Goal: Transaction & Acquisition: Purchase product/service

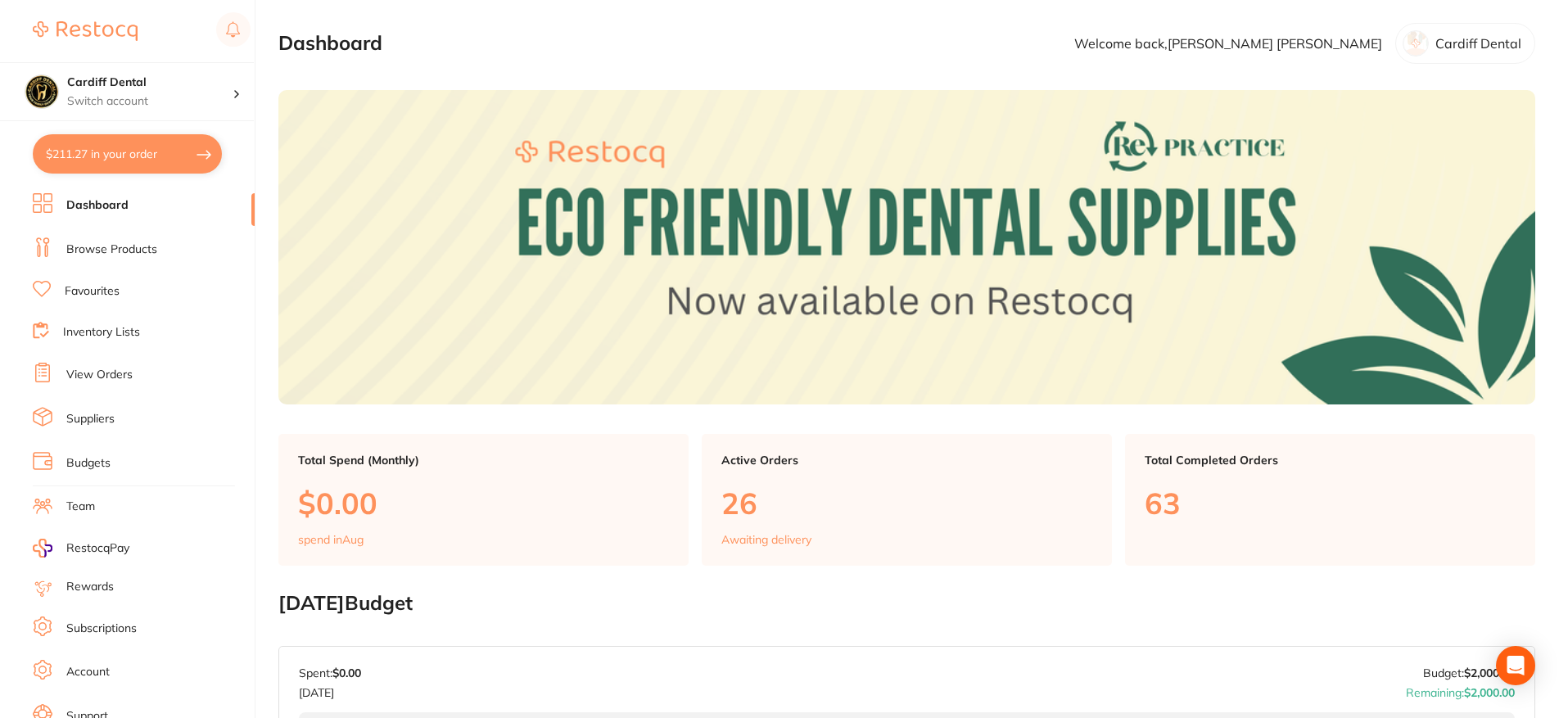
click at [140, 244] on link "Browse Products" at bounding box center [111, 250] width 91 height 17
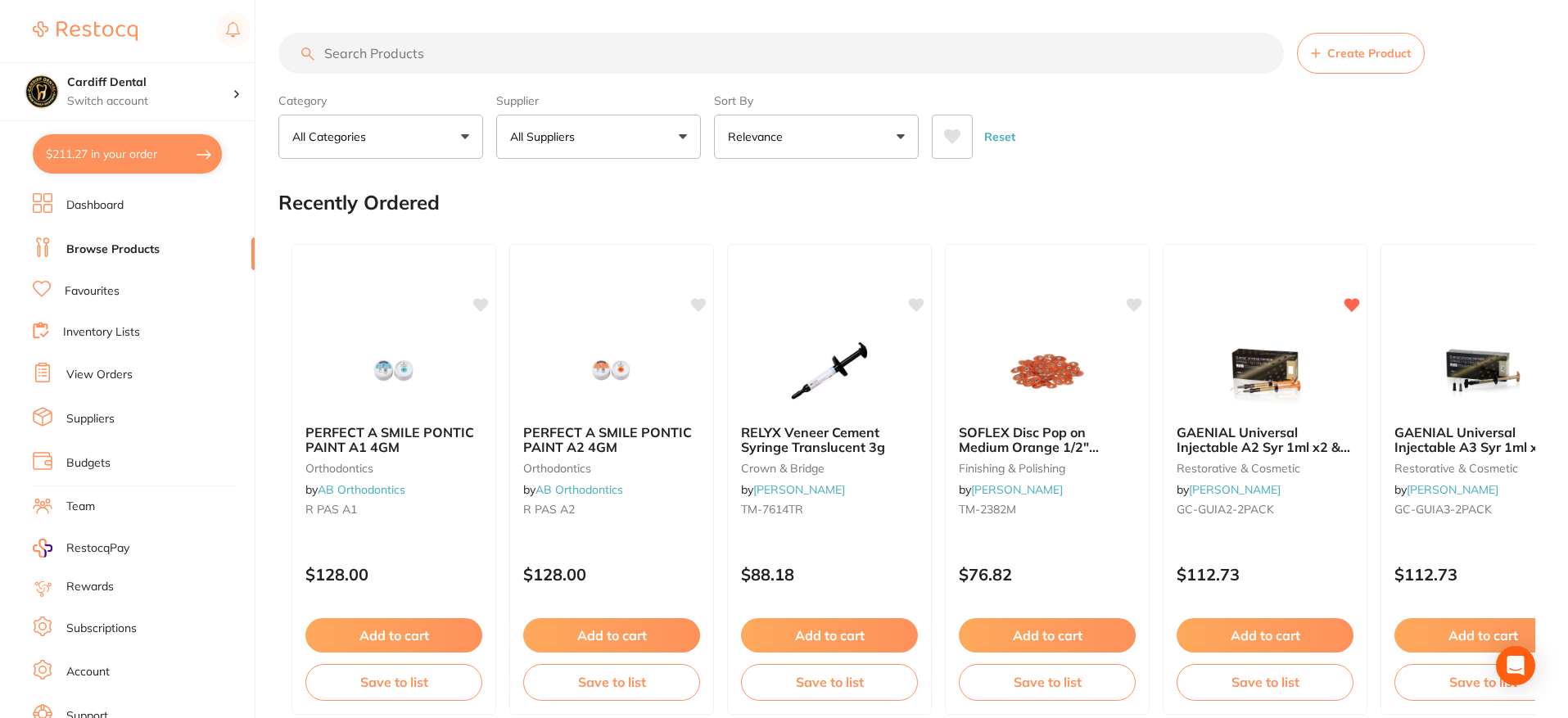
click at [415, 54] on input "search" at bounding box center [782, 53] width 1006 height 41
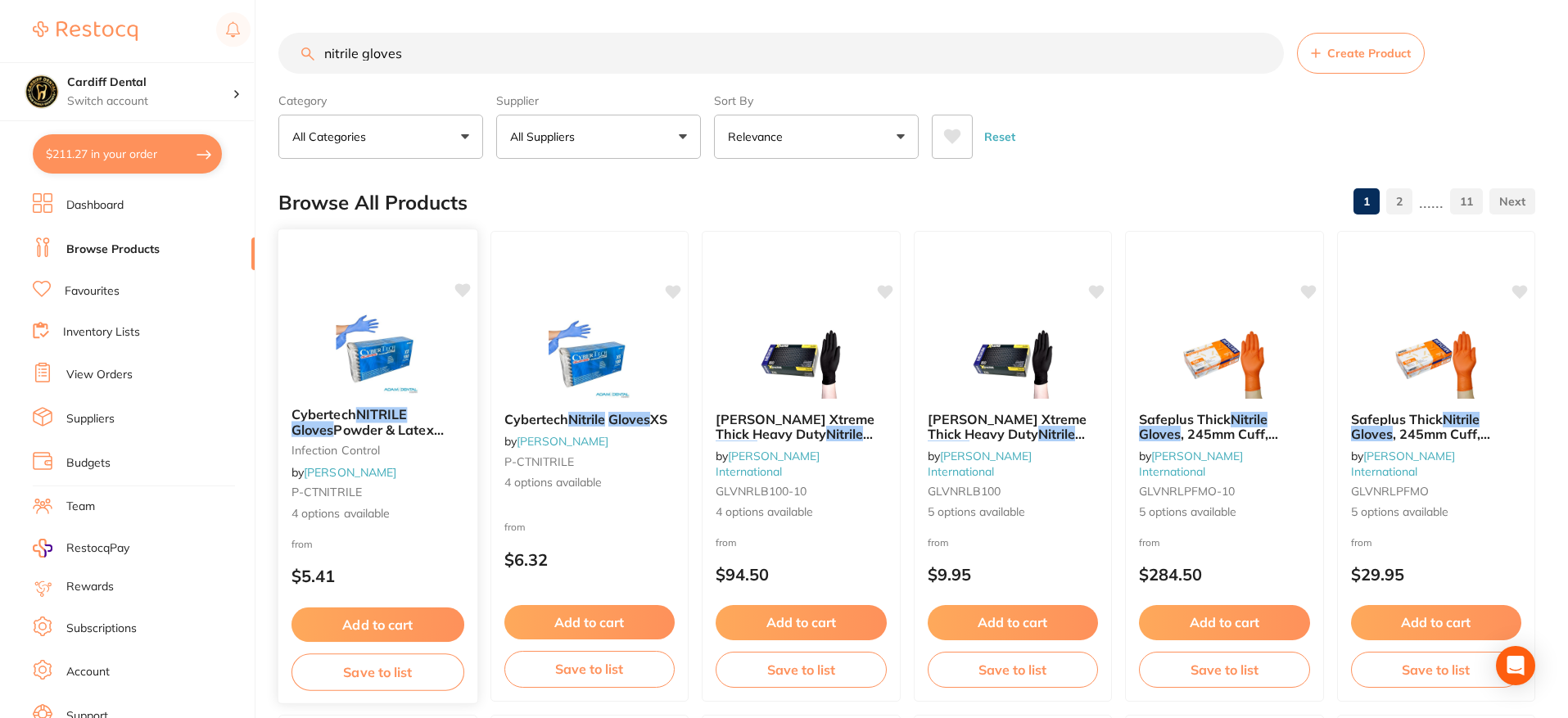
type input "nitrile gloves"
click at [422, 471] on div "Cybertech NITRILE Gloves Powder & Latex Free 100/pk infection control by [PERSO…" at bounding box center [378, 465] width 199 height 142
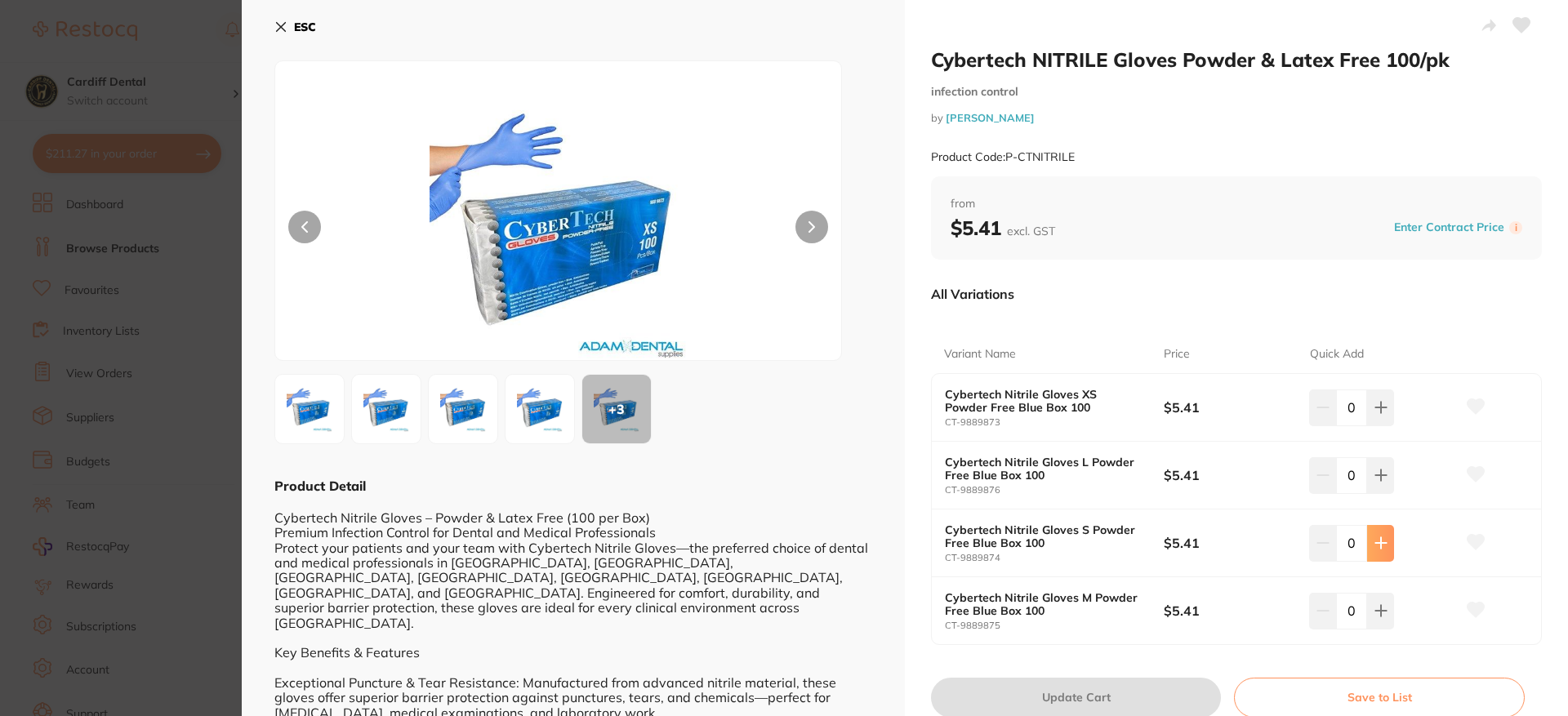
click at [1377, 413] on icon at bounding box center [1380, 407] width 10 height 10
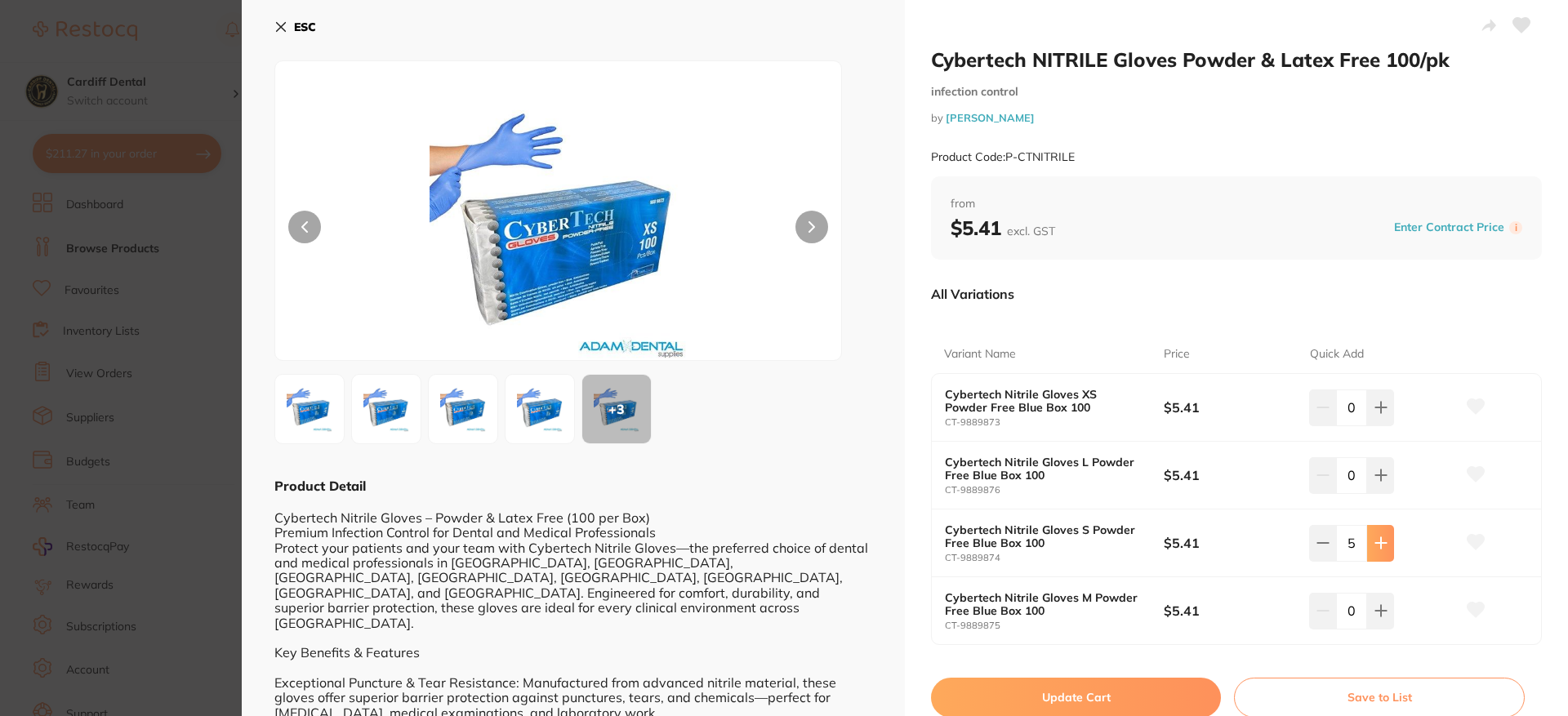
click at [1377, 413] on icon at bounding box center [1380, 407] width 10 height 10
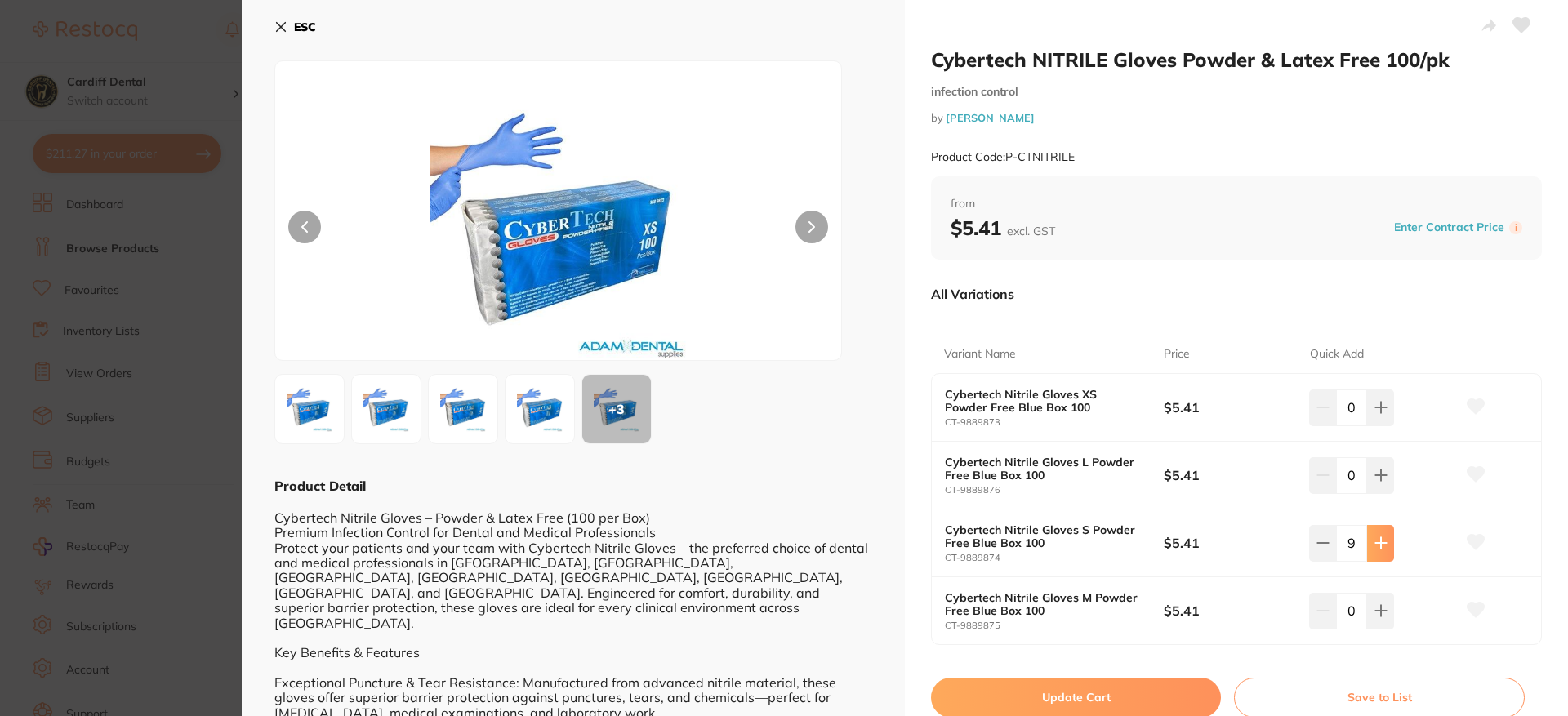
type input "10"
click at [1112, 695] on button "Update Cart" at bounding box center [1075, 697] width 290 height 39
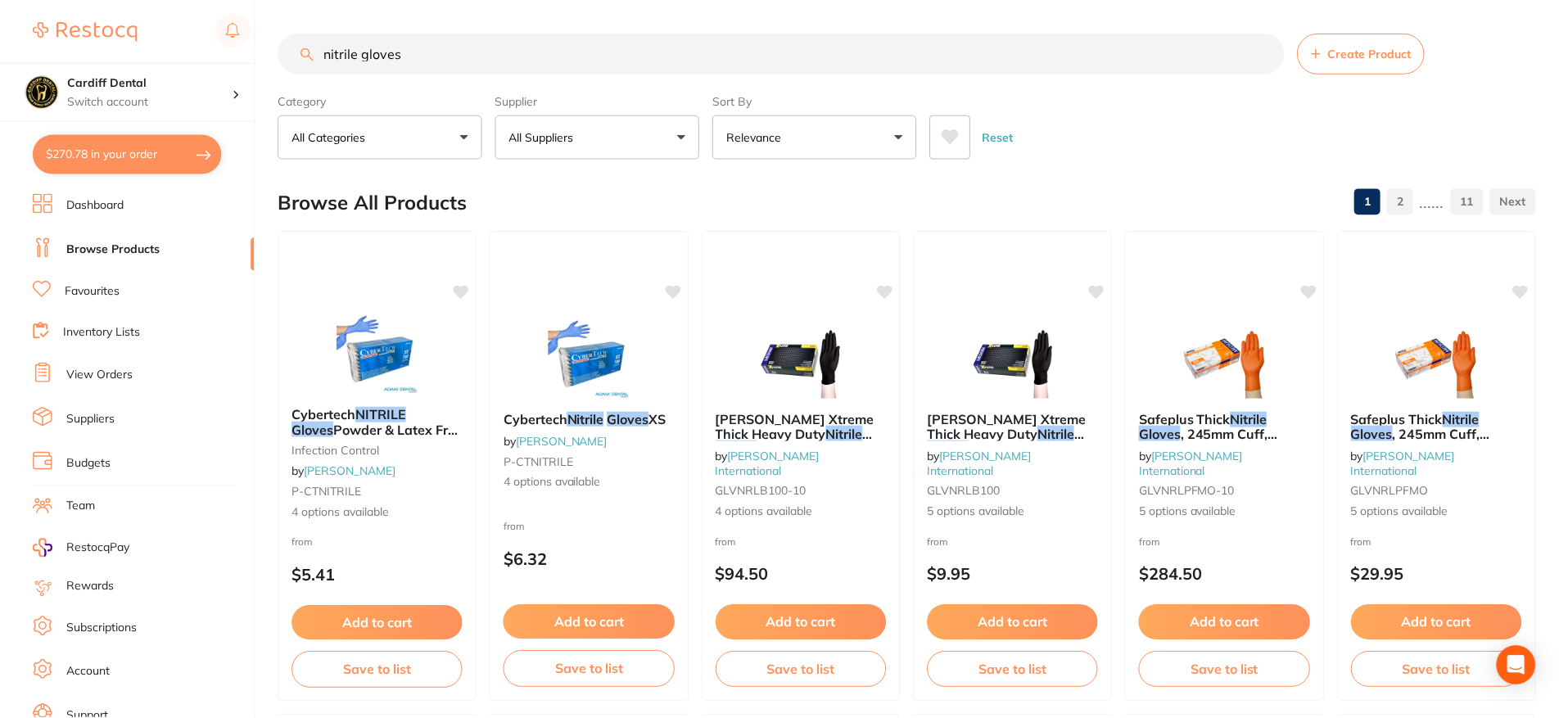
scroll to position [8, 0]
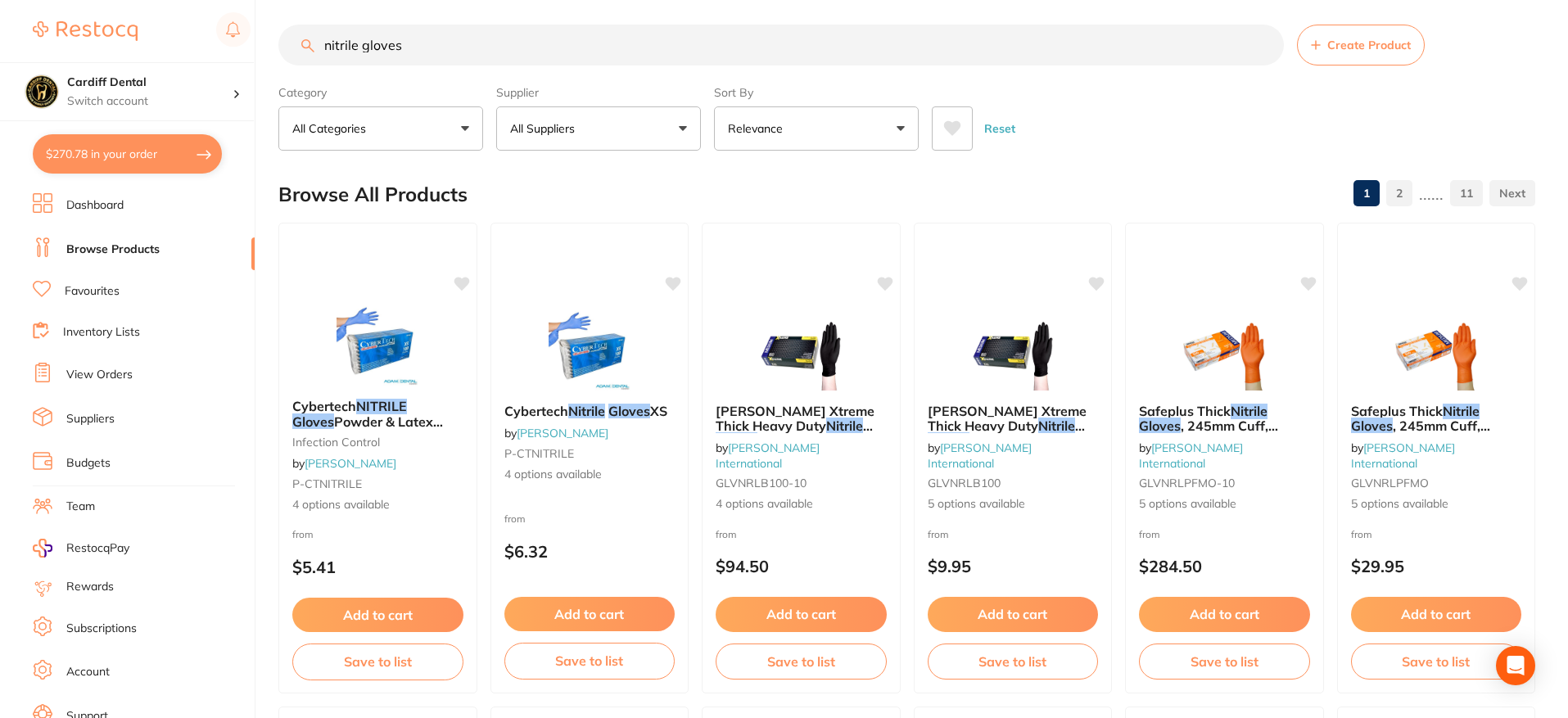
click at [140, 149] on button "$270.78 in your order" at bounding box center [127, 154] width 189 height 39
checkbox input "true"
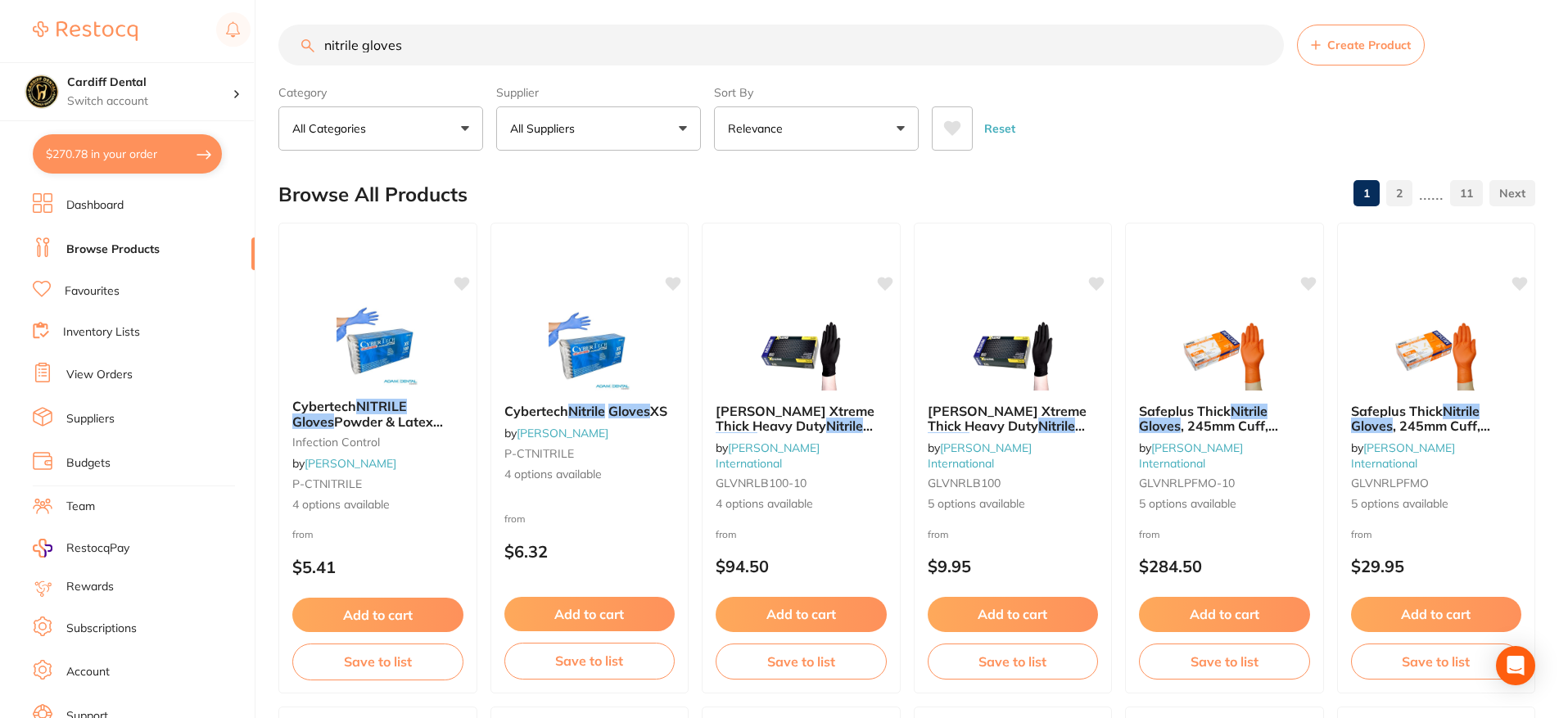
checkbox input "true"
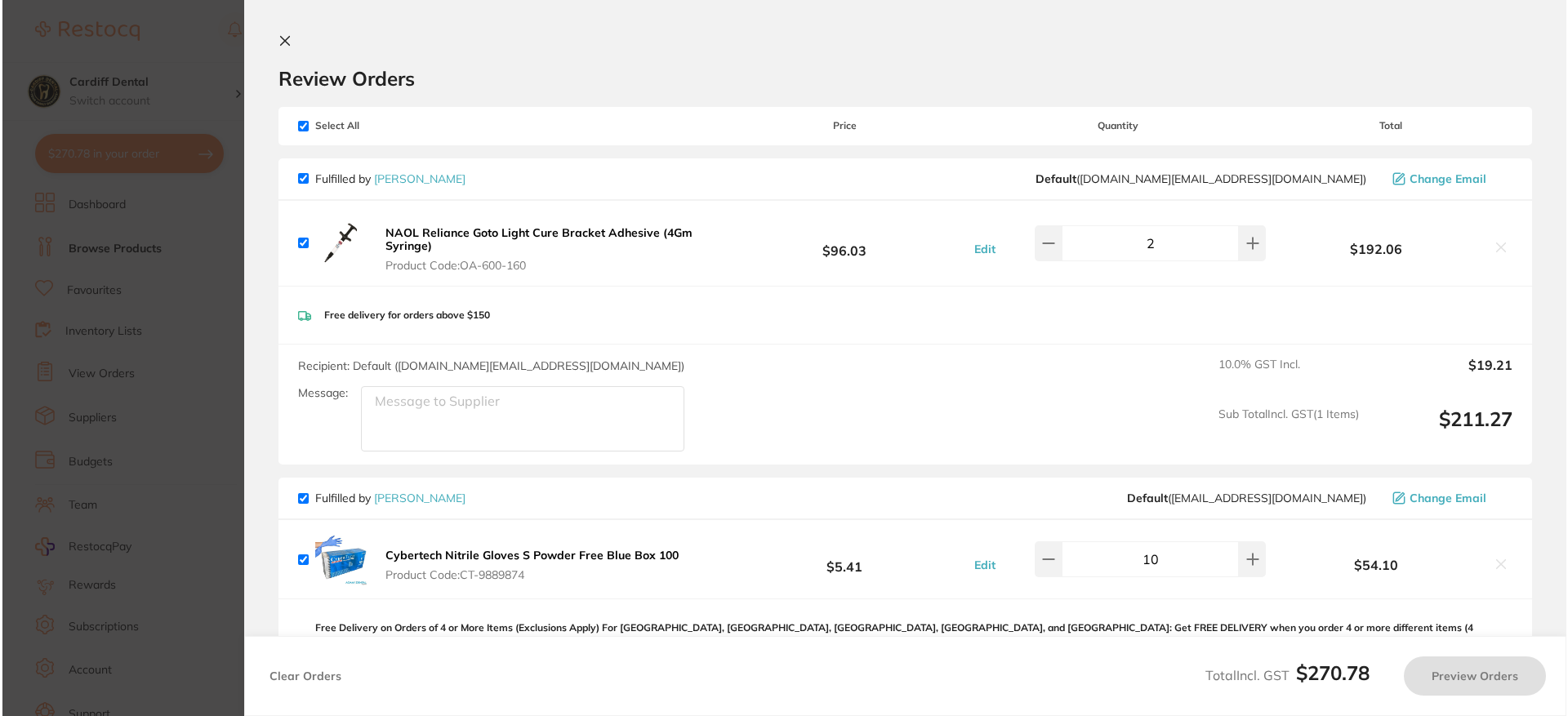
scroll to position [0, 0]
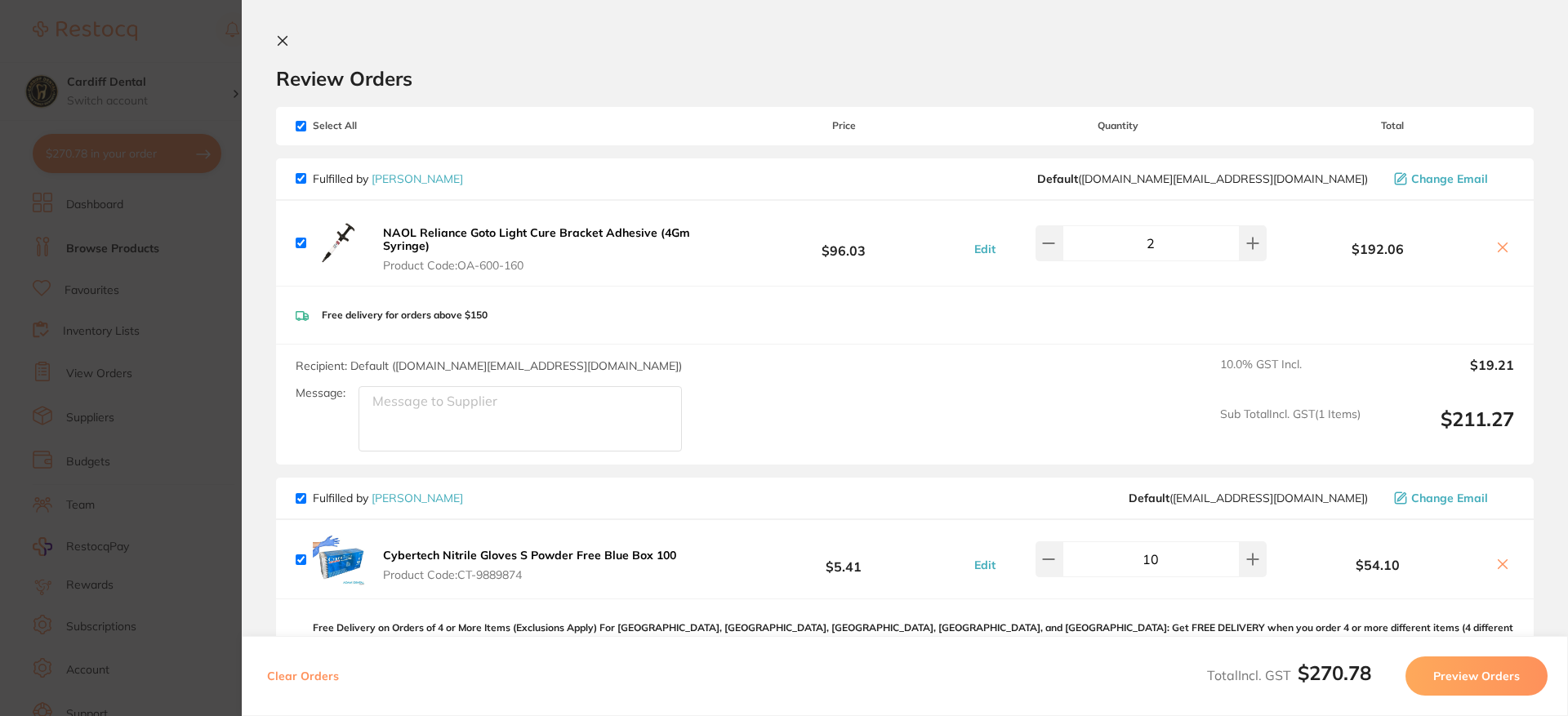
click at [287, 39] on icon at bounding box center [282, 41] width 13 height 13
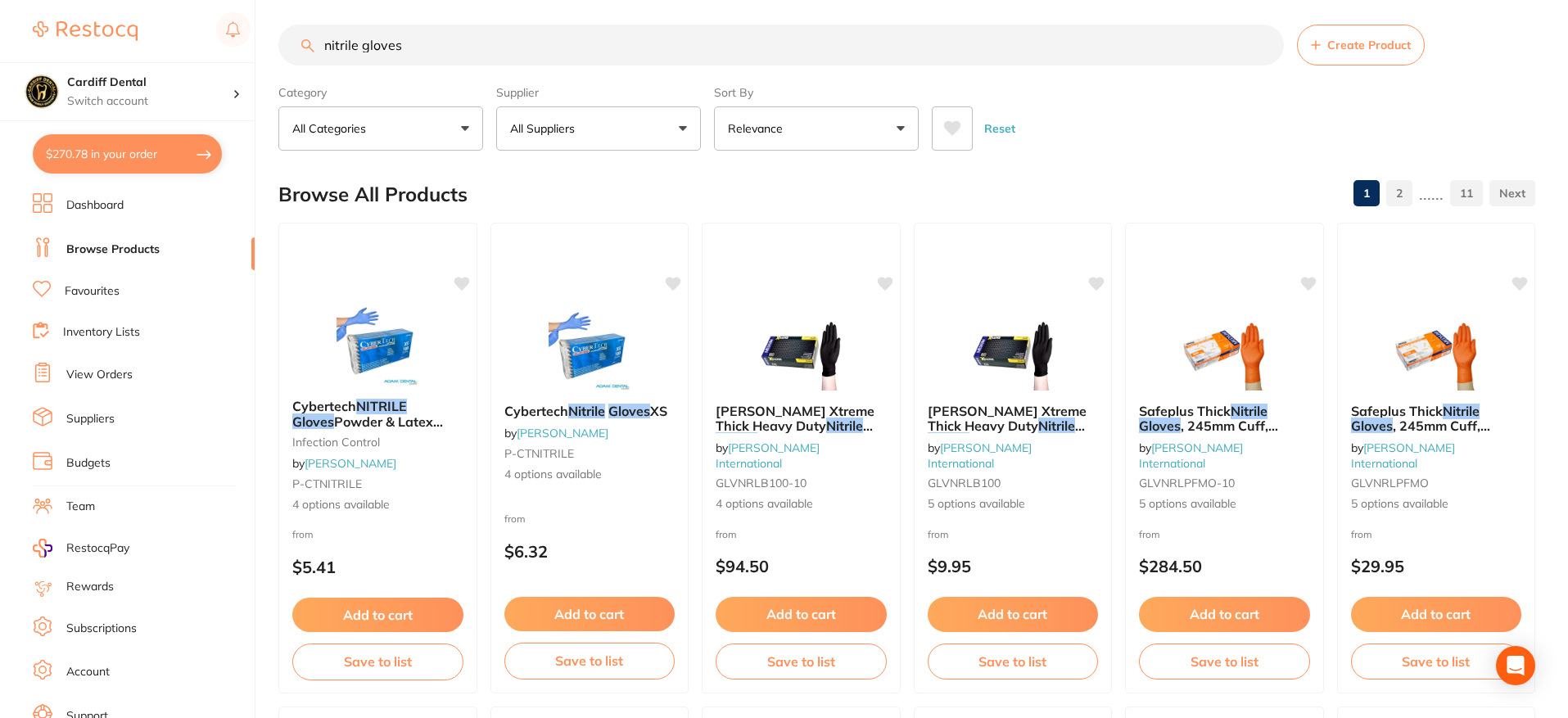
drag, startPoint x: 432, startPoint y: 49, endPoint x: 266, endPoint y: 40, distance: 166.2
click at [266, 40] on div "$270.78 Cardiff Dental Switch account Cardiff Dental $270.78 in your order Dash…" at bounding box center [784, 351] width 1568 height 718
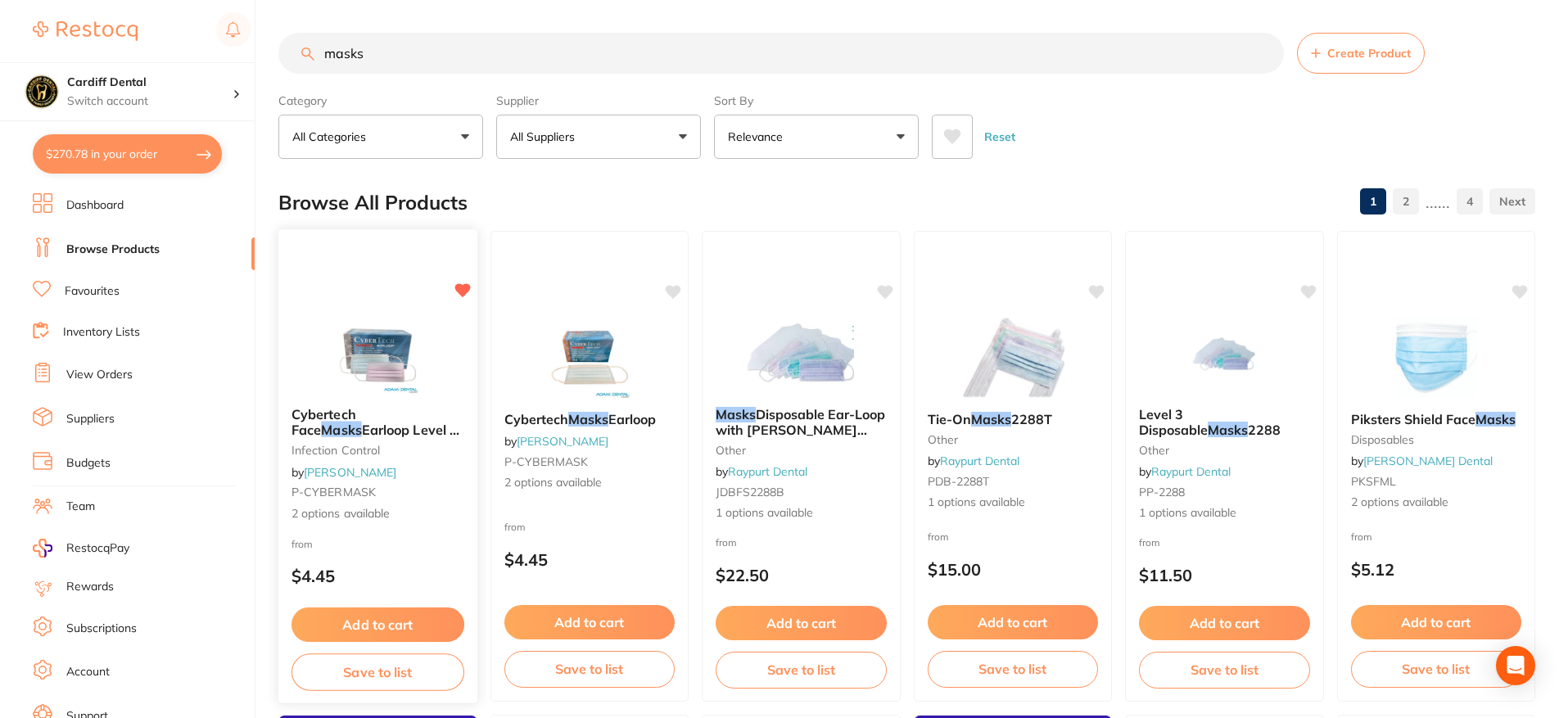
type input "masks"
click at [398, 479] on div "Cybertech Face Masks Earloop Level 2 BLUE/PINK 50pk infection control by [PERSO…" at bounding box center [378, 465] width 199 height 142
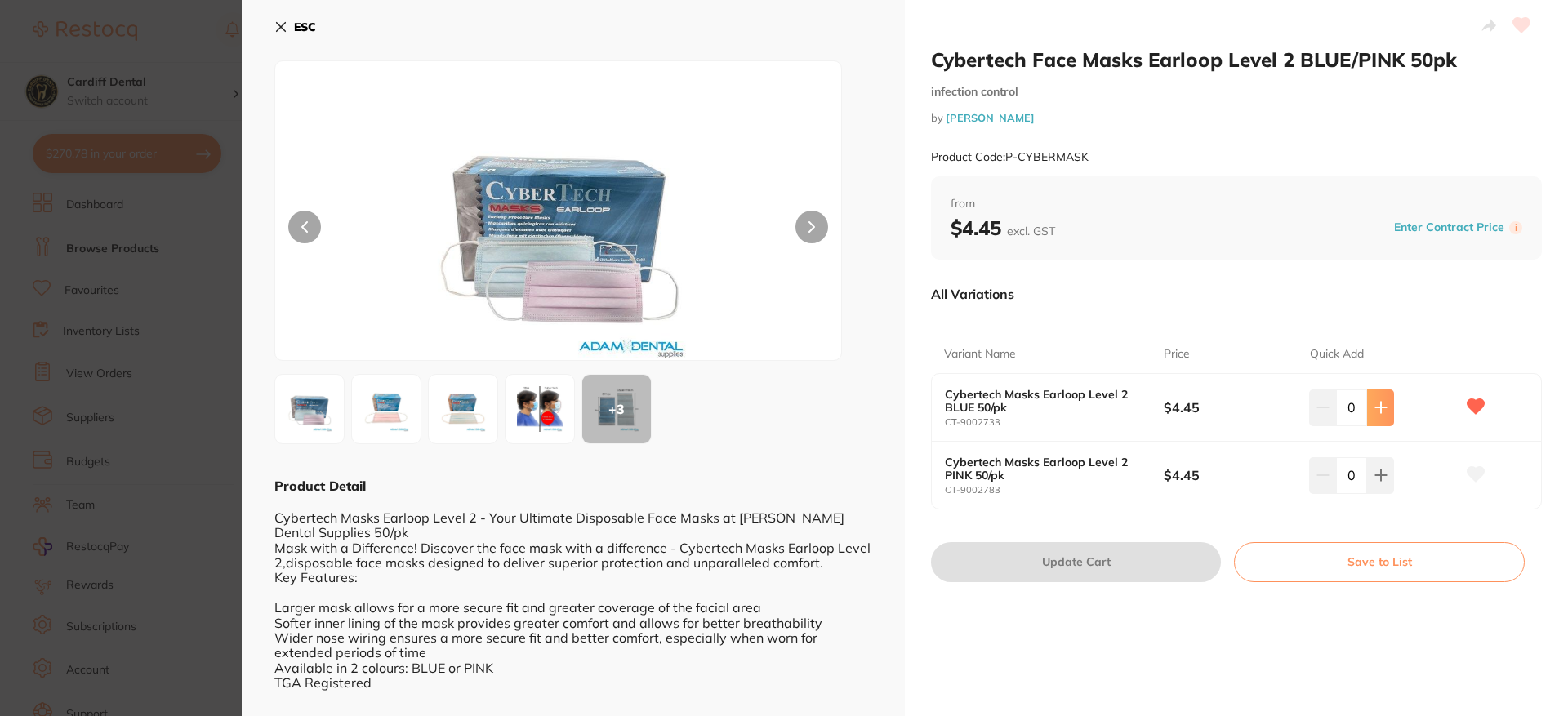
click at [1378, 406] on icon at bounding box center [1381, 407] width 13 height 13
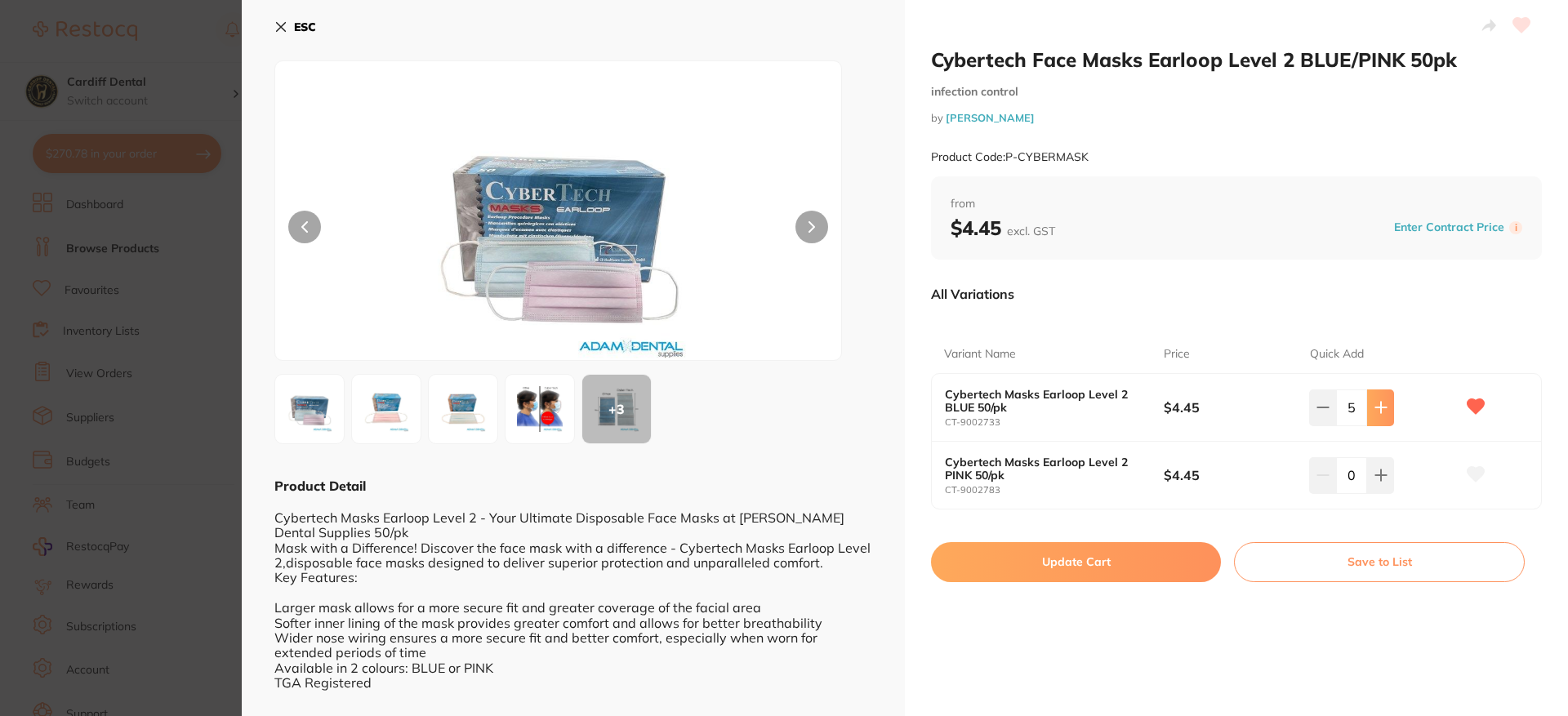
click at [1378, 406] on icon at bounding box center [1381, 407] width 13 height 13
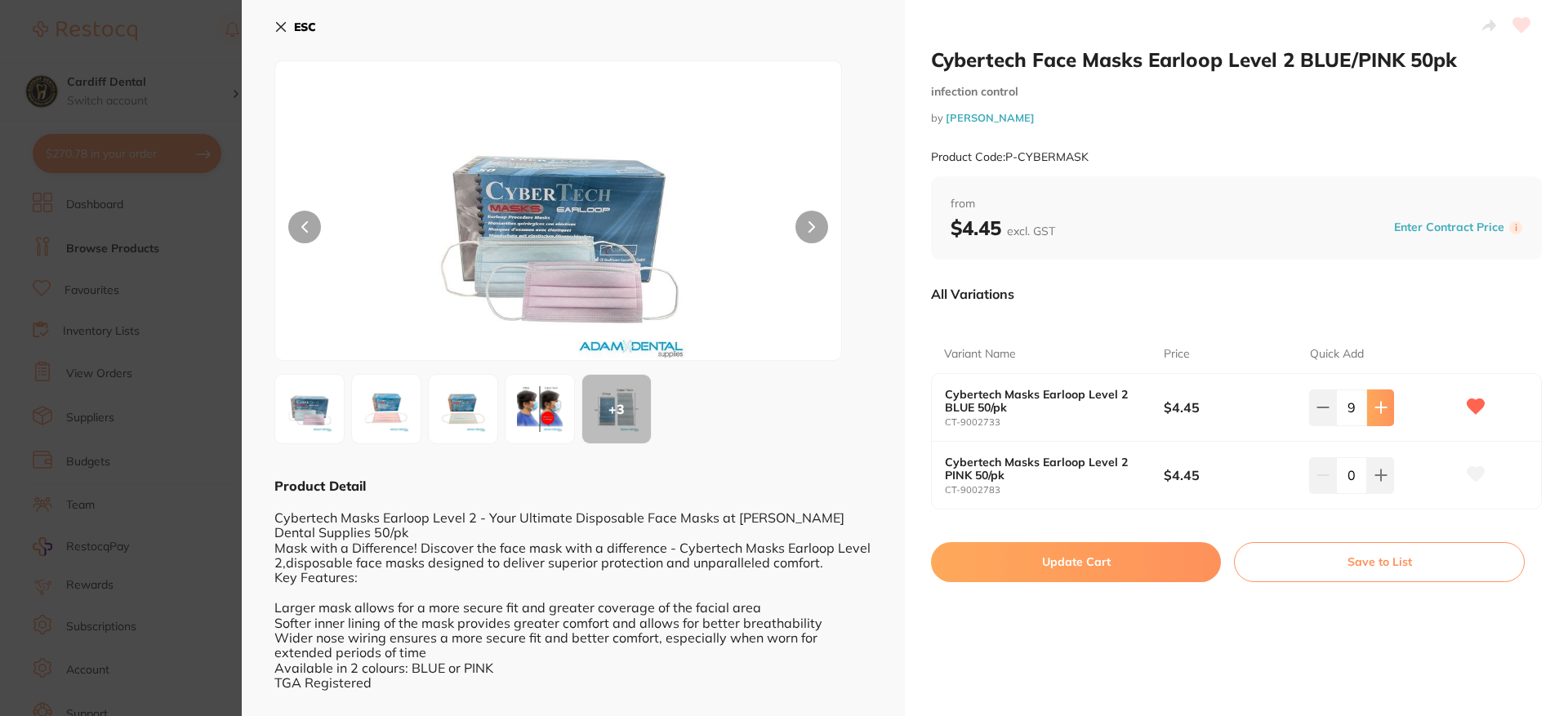
type input "10"
click at [1075, 563] on button "Update Cart" at bounding box center [1075, 562] width 290 height 39
checkbox input "false"
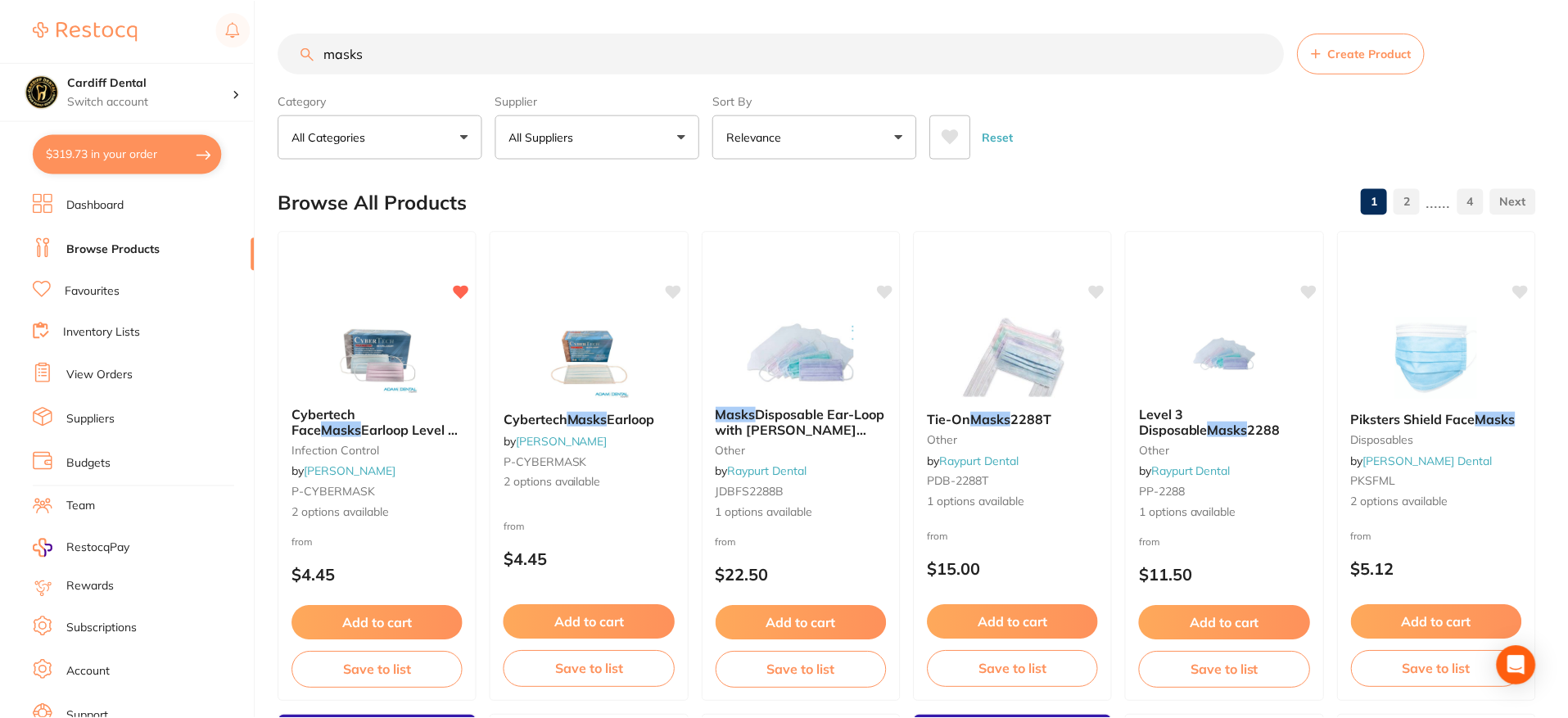
scroll to position [8, 0]
